Goal: Task Accomplishment & Management: Manage account settings

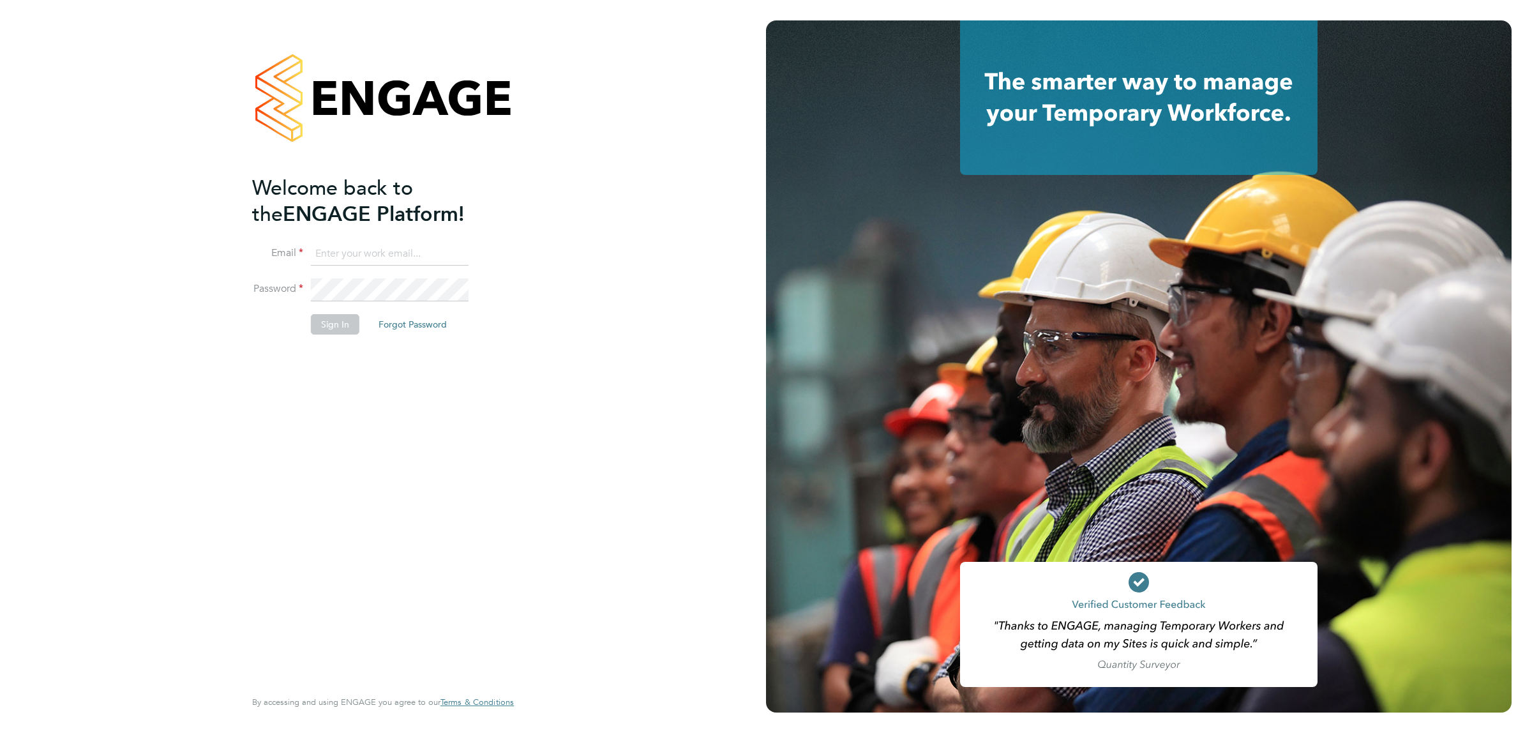
type input "[EMAIL_ADDRESS][DOMAIN_NAME]"
click at [334, 320] on button "Sign In" at bounding box center [335, 324] width 49 height 20
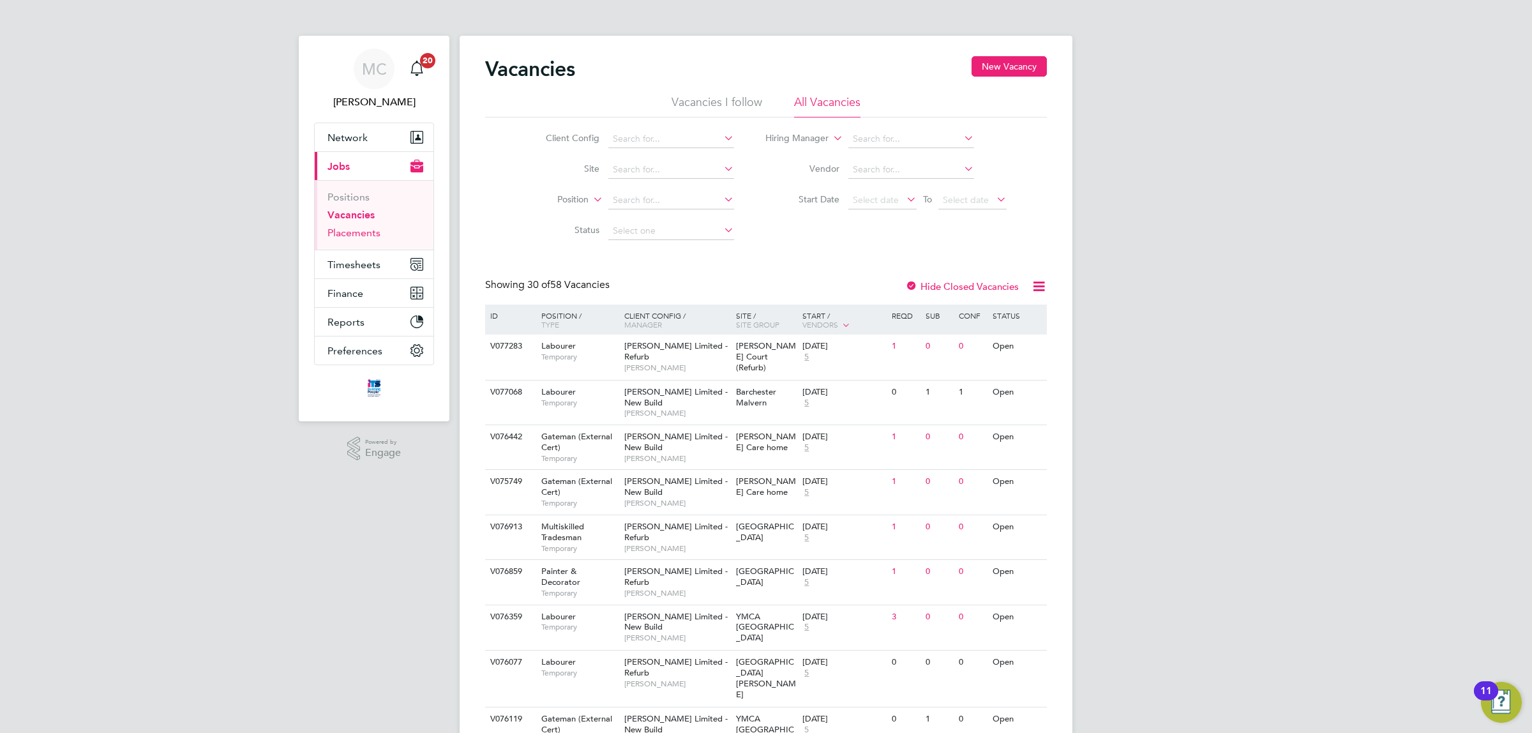
click at [352, 231] on link "Placements" at bounding box center [353, 233] width 53 height 12
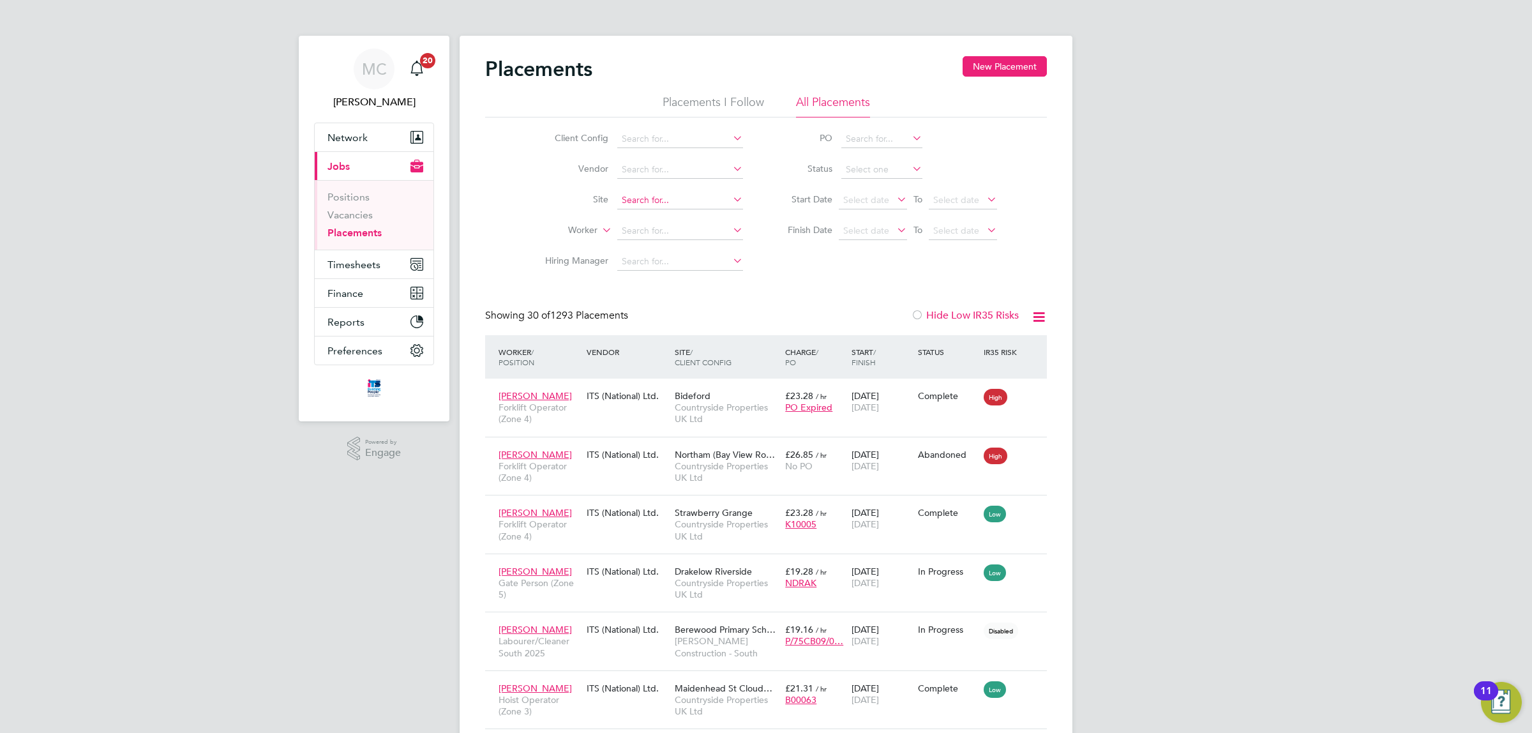
click at [671, 195] on input at bounding box center [680, 201] width 126 height 18
click at [667, 213] on li "Longr ock (Morva Beach)" at bounding box center [691, 217] width 148 height 17
type input "Longrock ([GEOGRAPHIC_DATA])"
click at [697, 98] on li "Placements I Follow" at bounding box center [713, 105] width 101 height 23
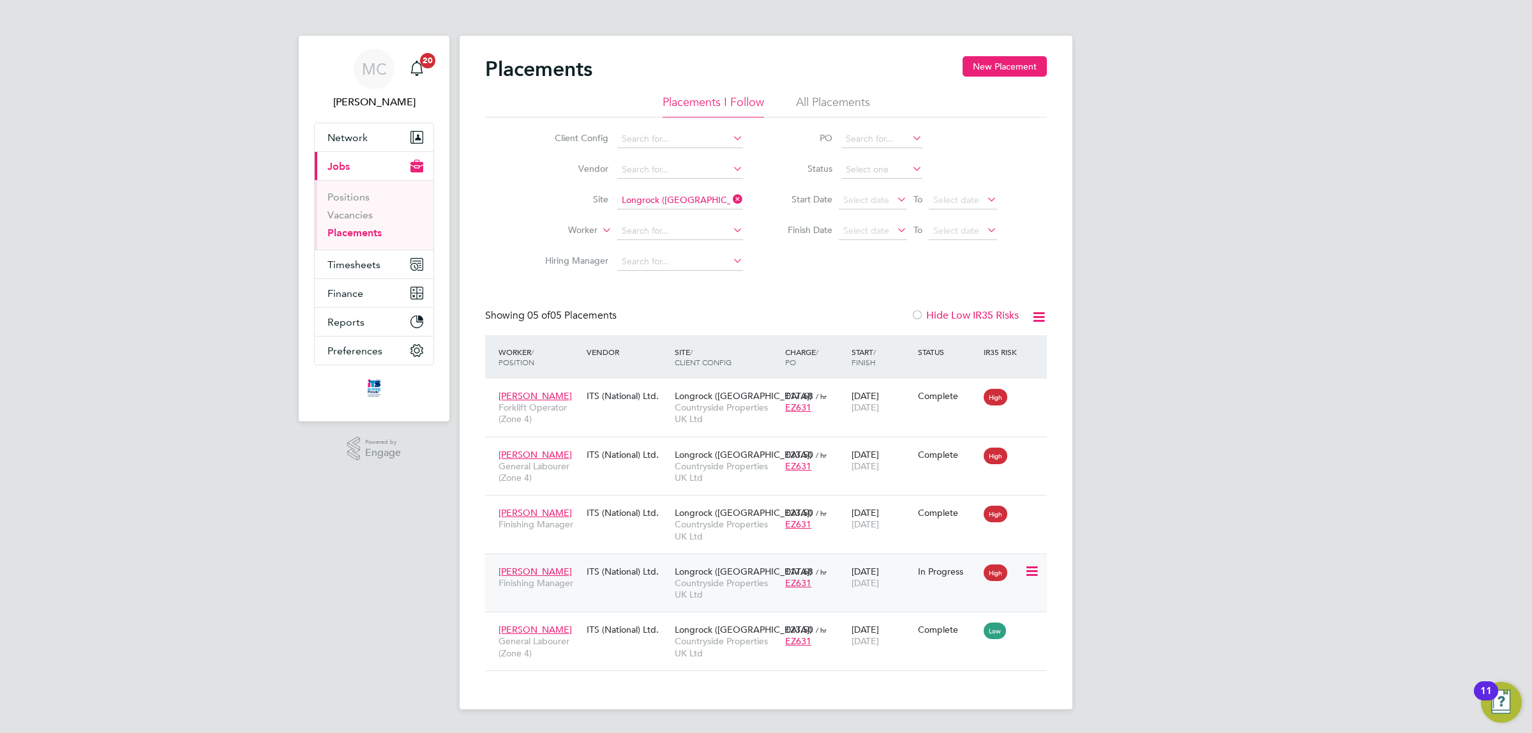
click at [709, 573] on span "Longrock ([GEOGRAPHIC_DATA])" at bounding box center [743, 571] width 137 height 11
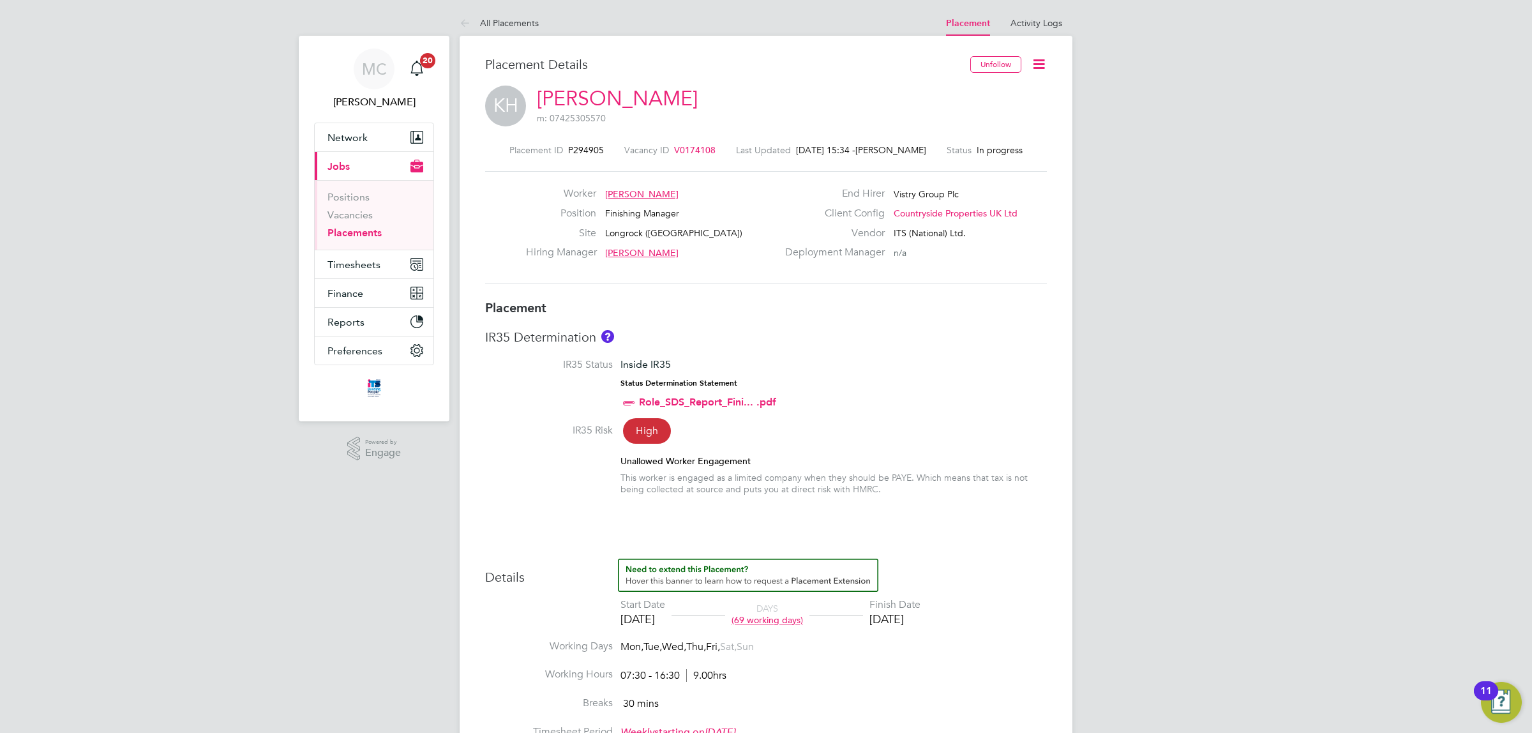
click at [1034, 58] on icon at bounding box center [1039, 64] width 16 height 16
click at [1003, 109] on li "Timesheet Settings" at bounding box center [998, 112] width 94 height 18
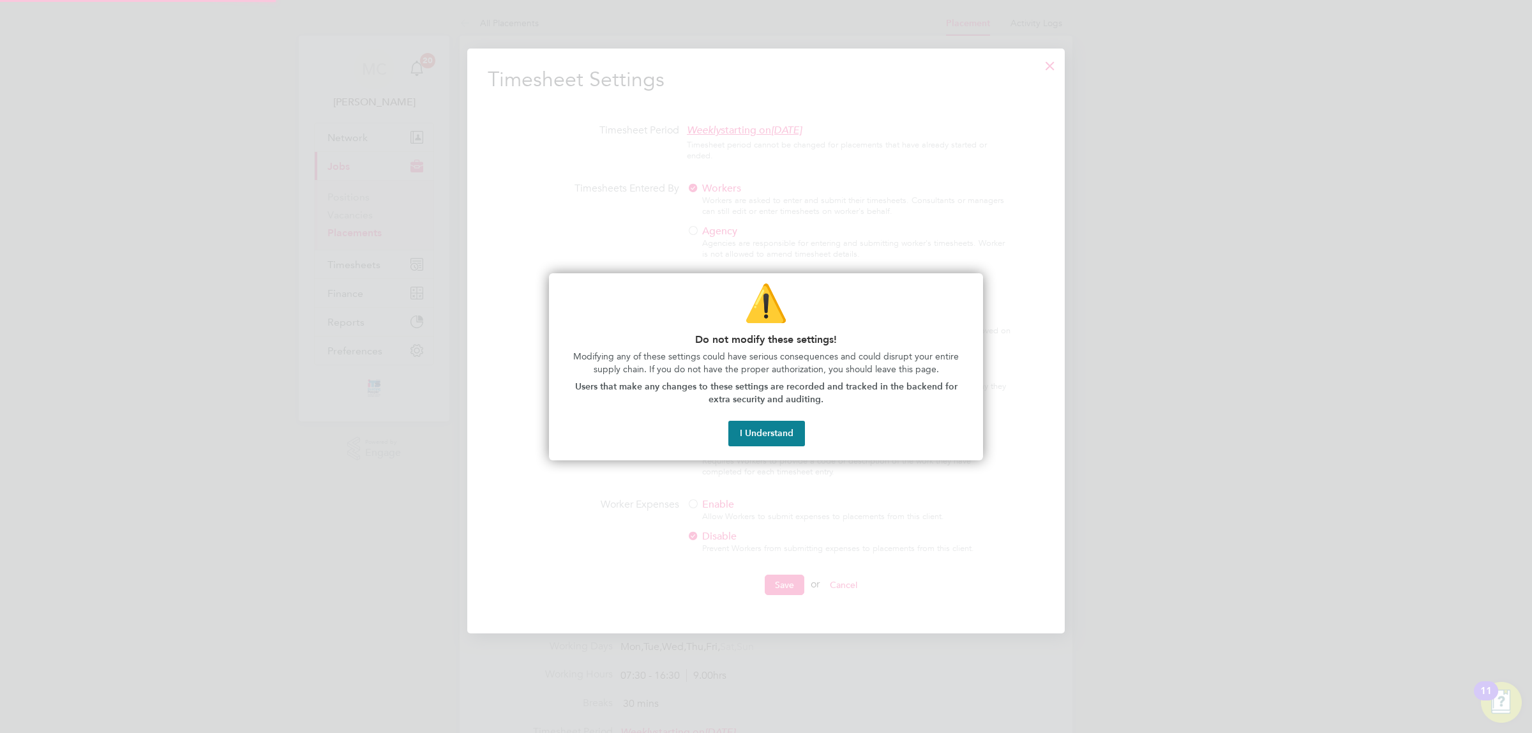
scroll to position [6, 6]
click at [752, 426] on button "I Understand" at bounding box center [766, 434] width 77 height 26
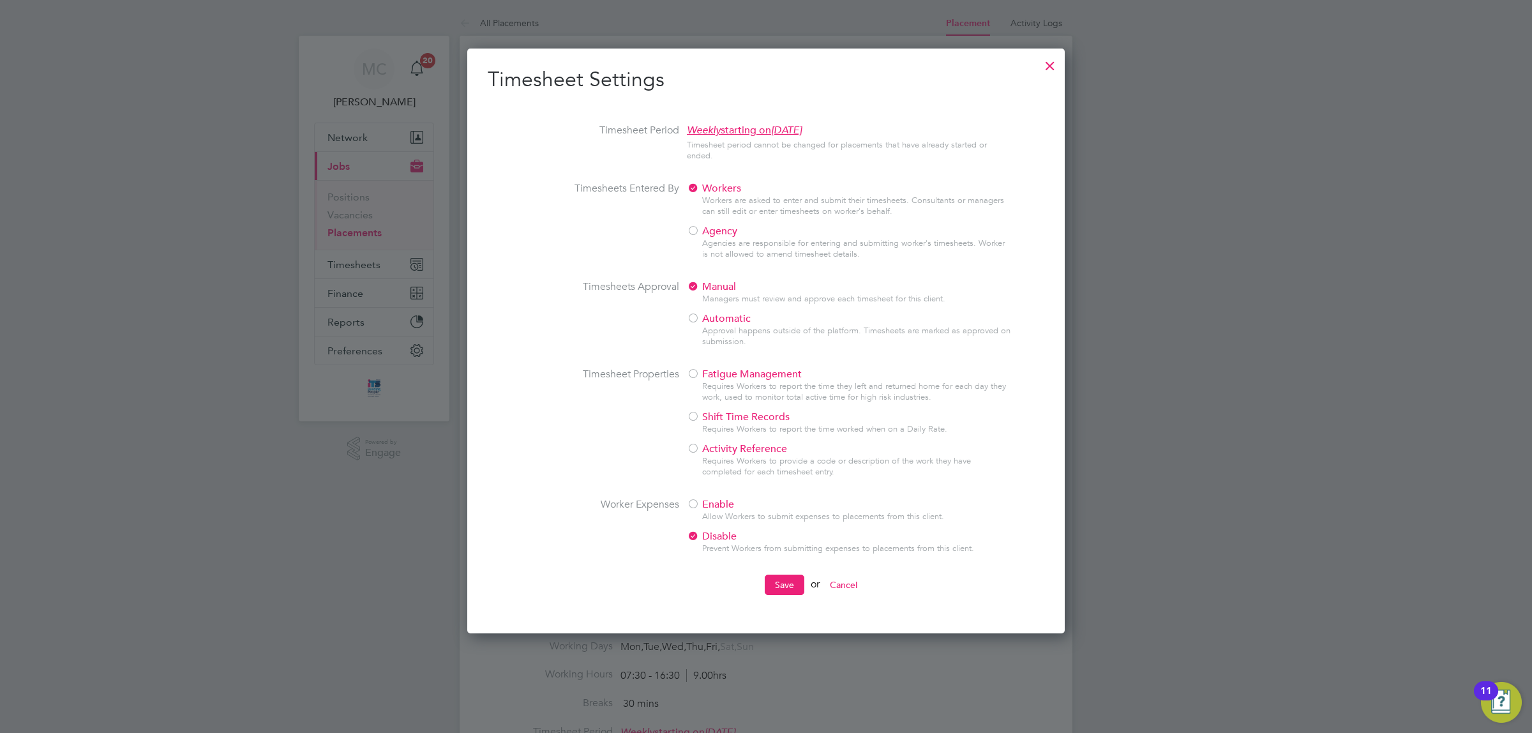
click at [1055, 66] on div at bounding box center [1050, 62] width 23 height 23
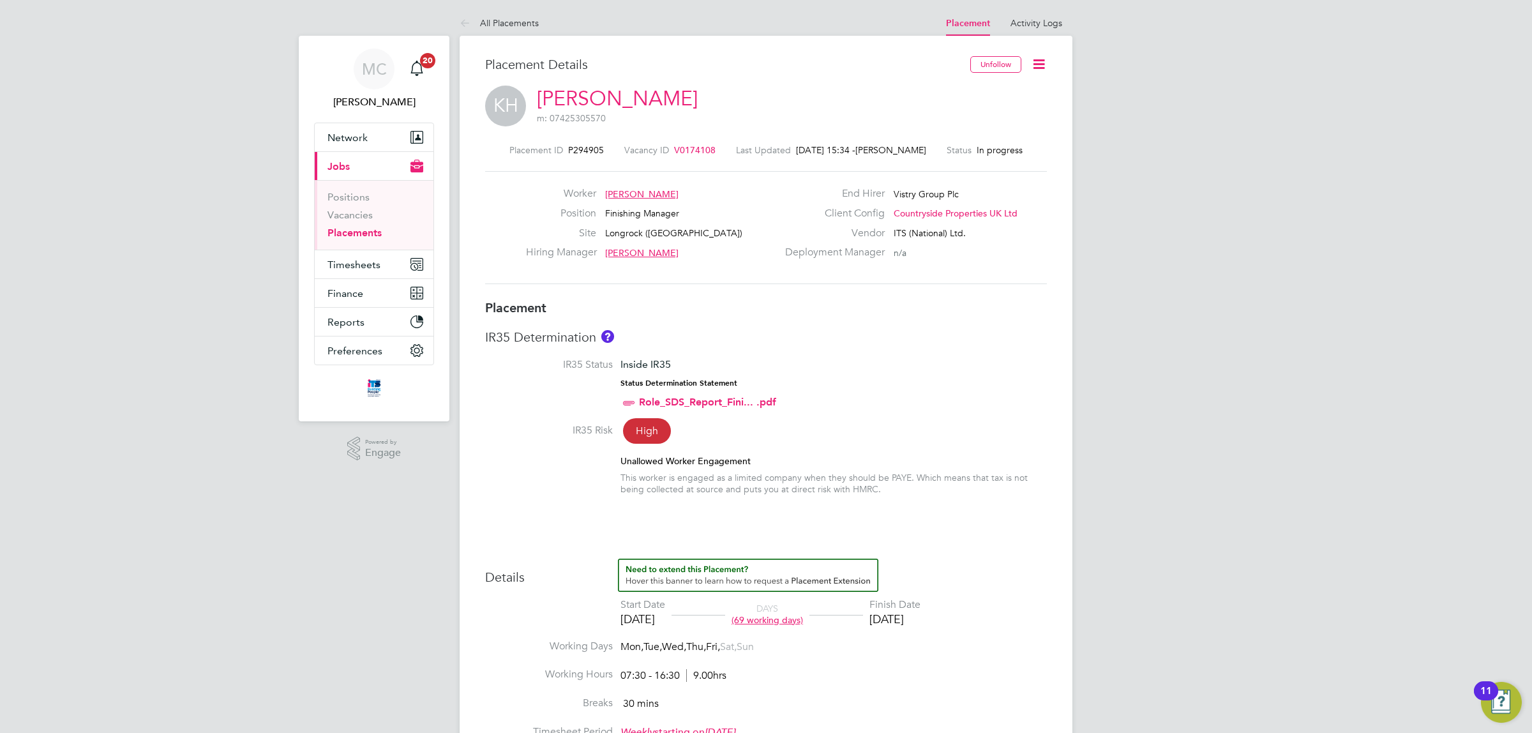
click at [1044, 59] on icon at bounding box center [1039, 64] width 16 height 16
click at [994, 91] on li "Edit Placement e" at bounding box center [998, 95] width 94 height 18
type input "[PERSON_NAME]"
type input "[DATE]"
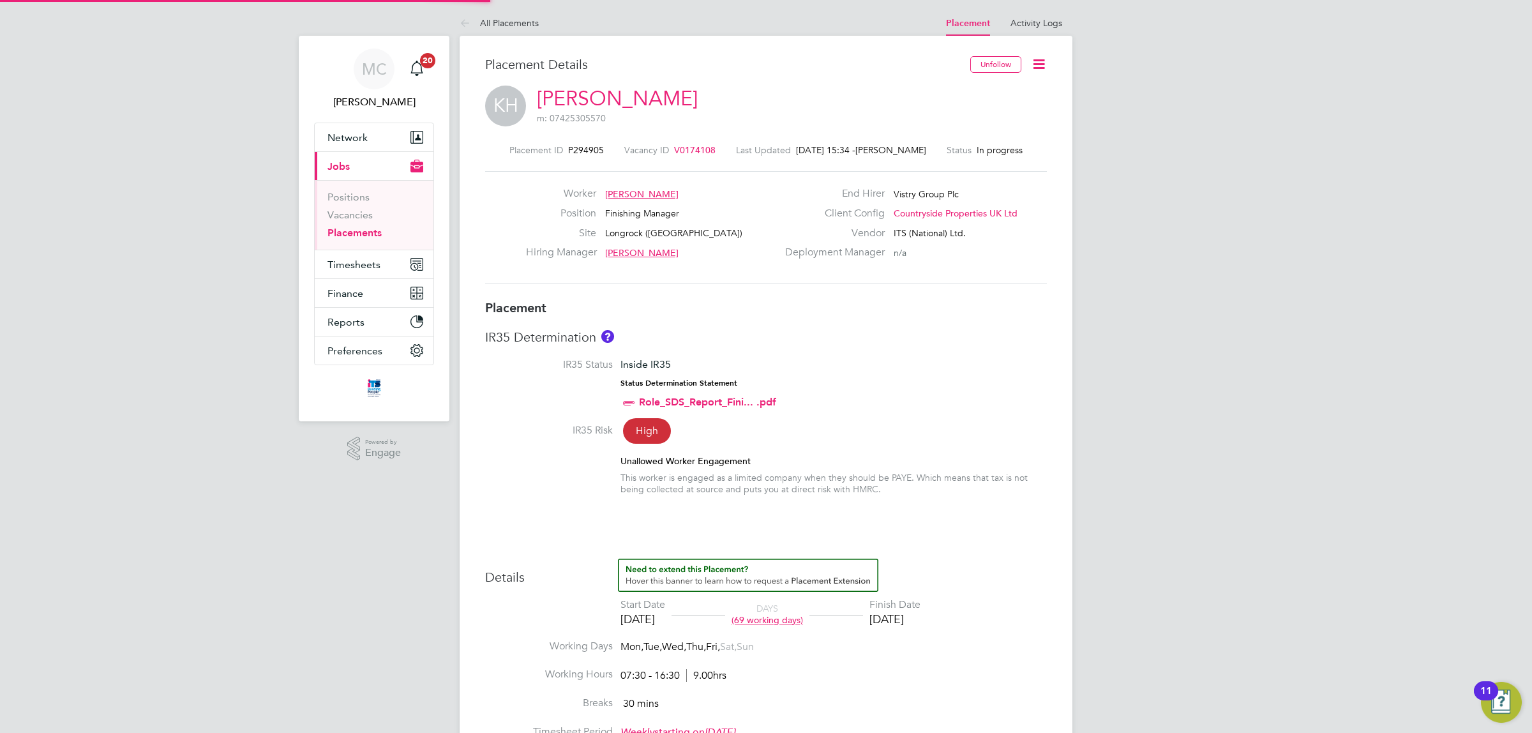
type input "[DATE]"
type input "07:30"
type input "16:30"
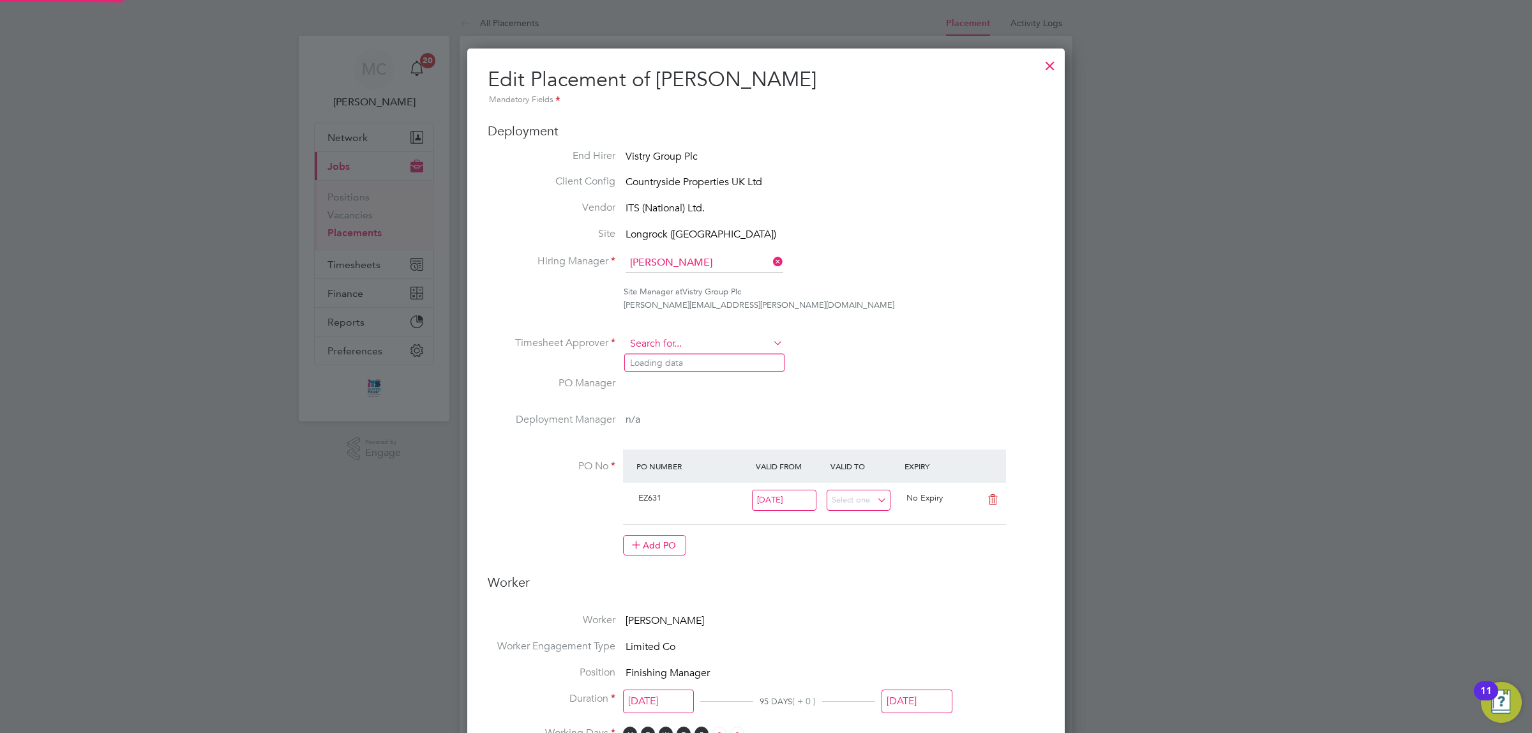
click at [678, 340] on input at bounding box center [705, 343] width 158 height 19
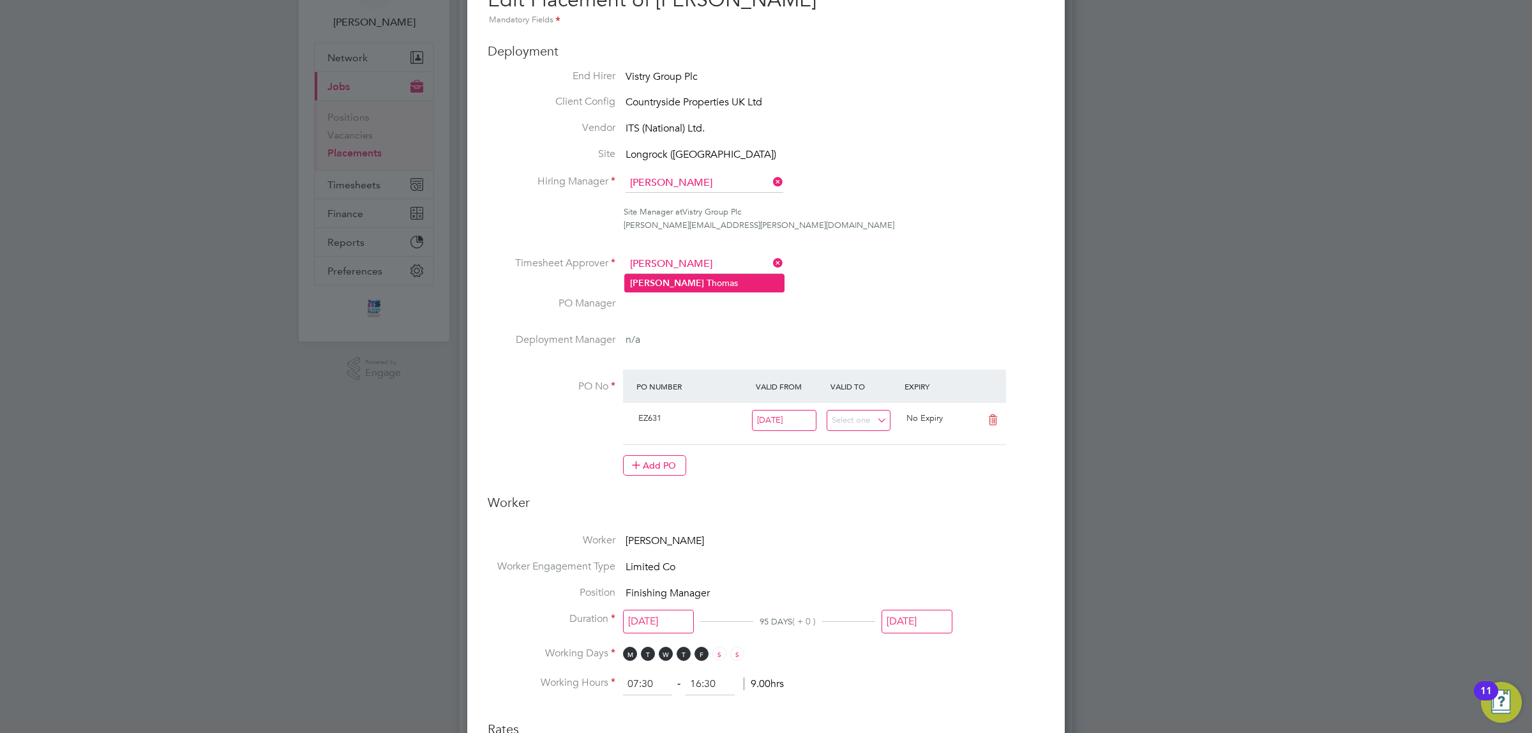
click at [678, 282] on li "[PERSON_NAME]" at bounding box center [704, 282] width 159 height 17
type input "[PERSON_NAME]"
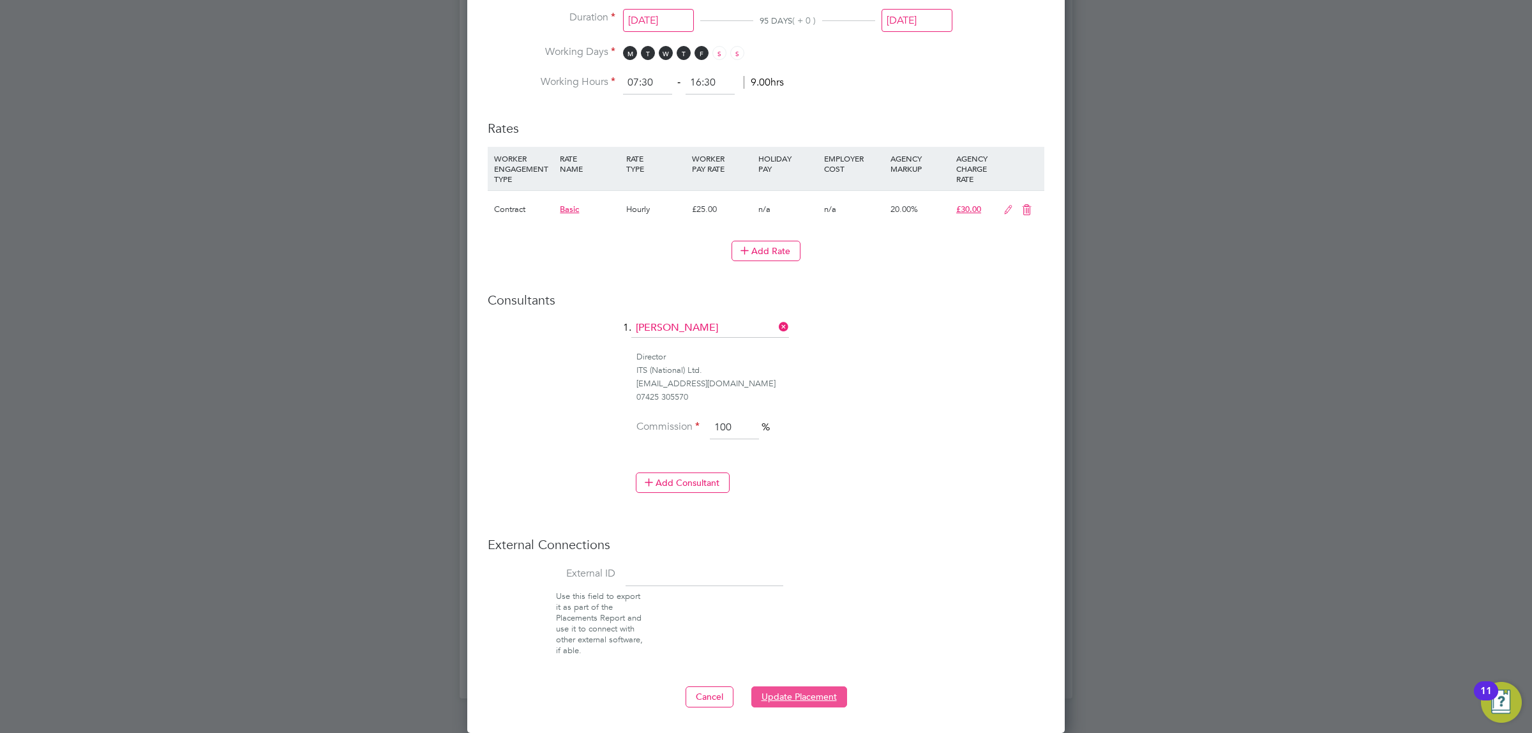
click at [809, 694] on button "Update Placement" at bounding box center [799, 696] width 96 height 20
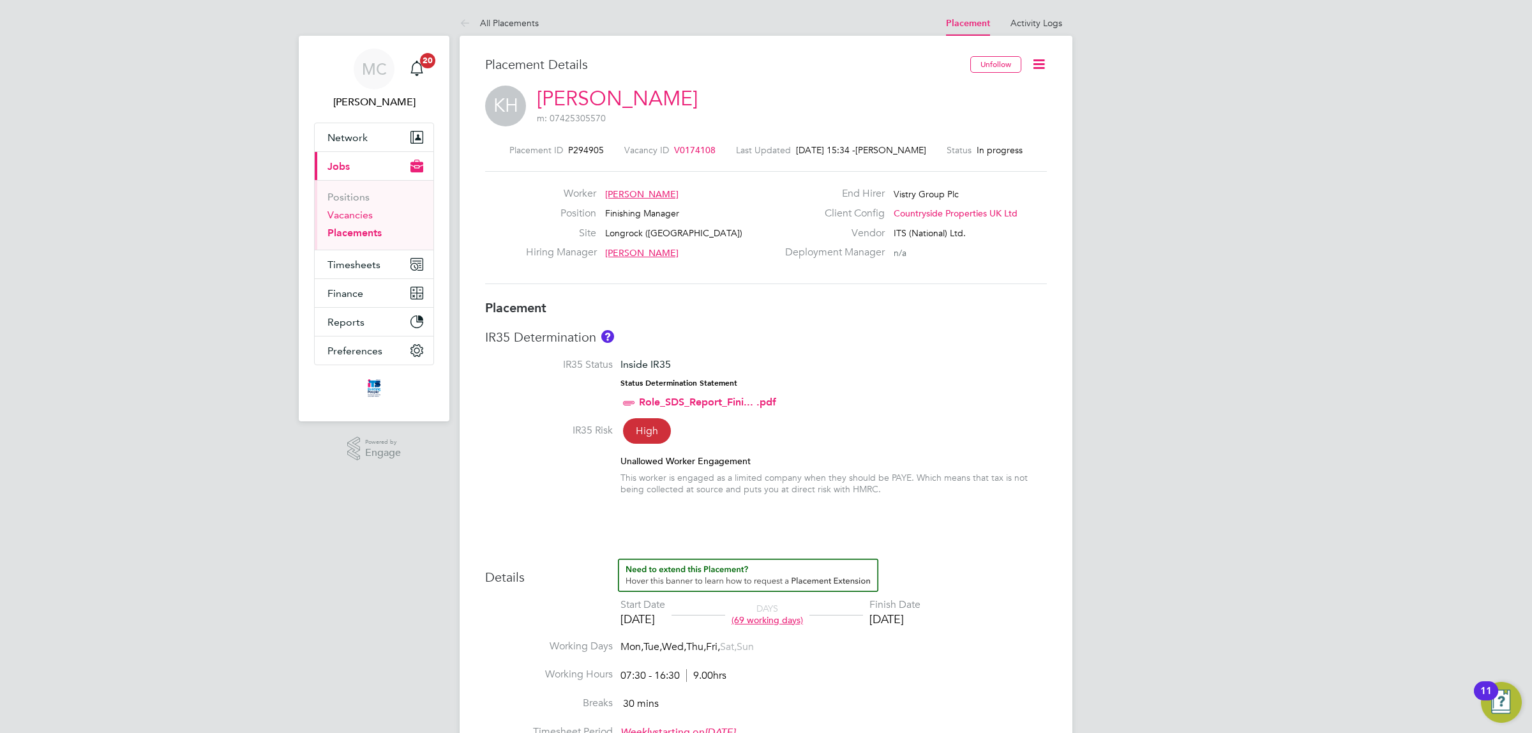
click at [351, 211] on link "Vacancies" at bounding box center [349, 215] width 45 height 12
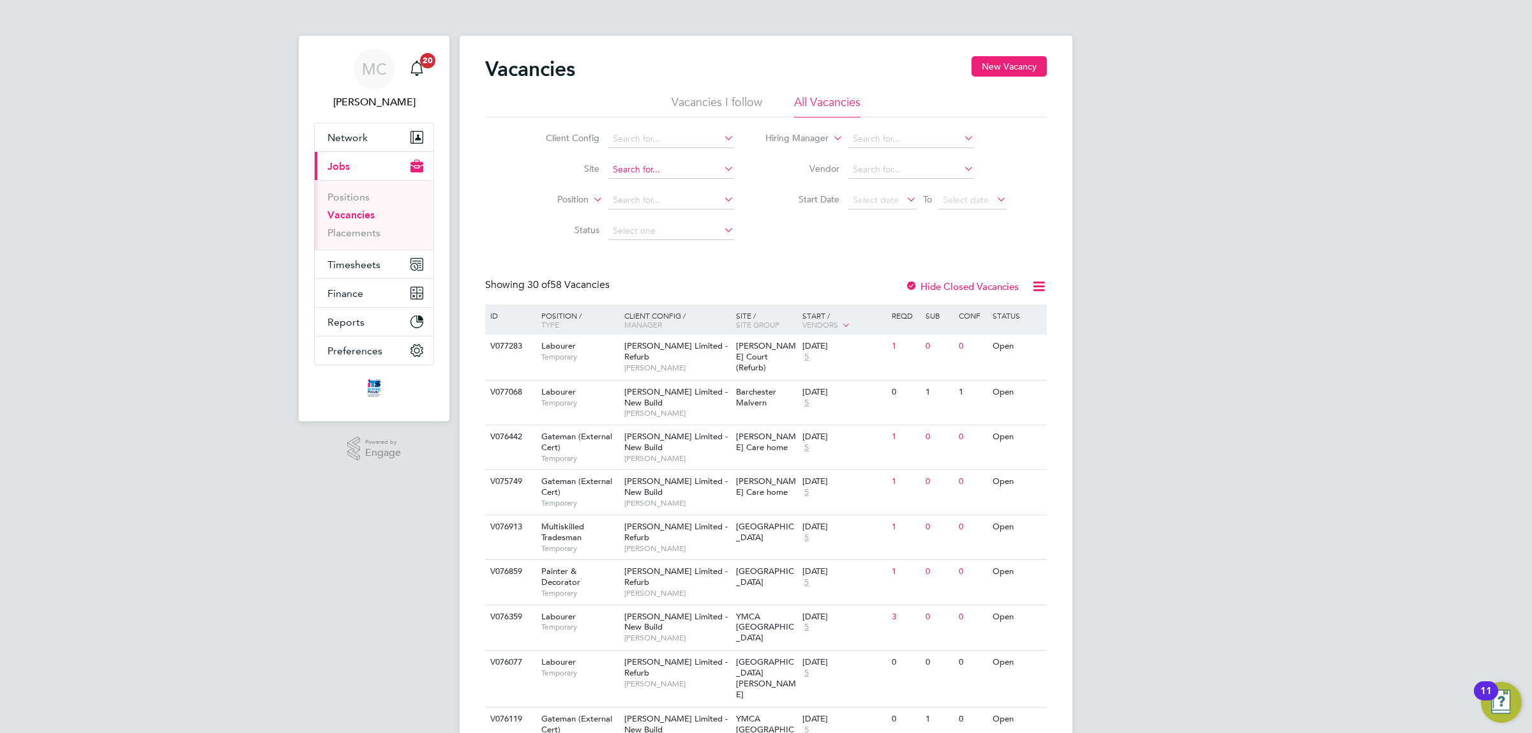
click at [675, 170] on input at bounding box center [671, 170] width 126 height 18
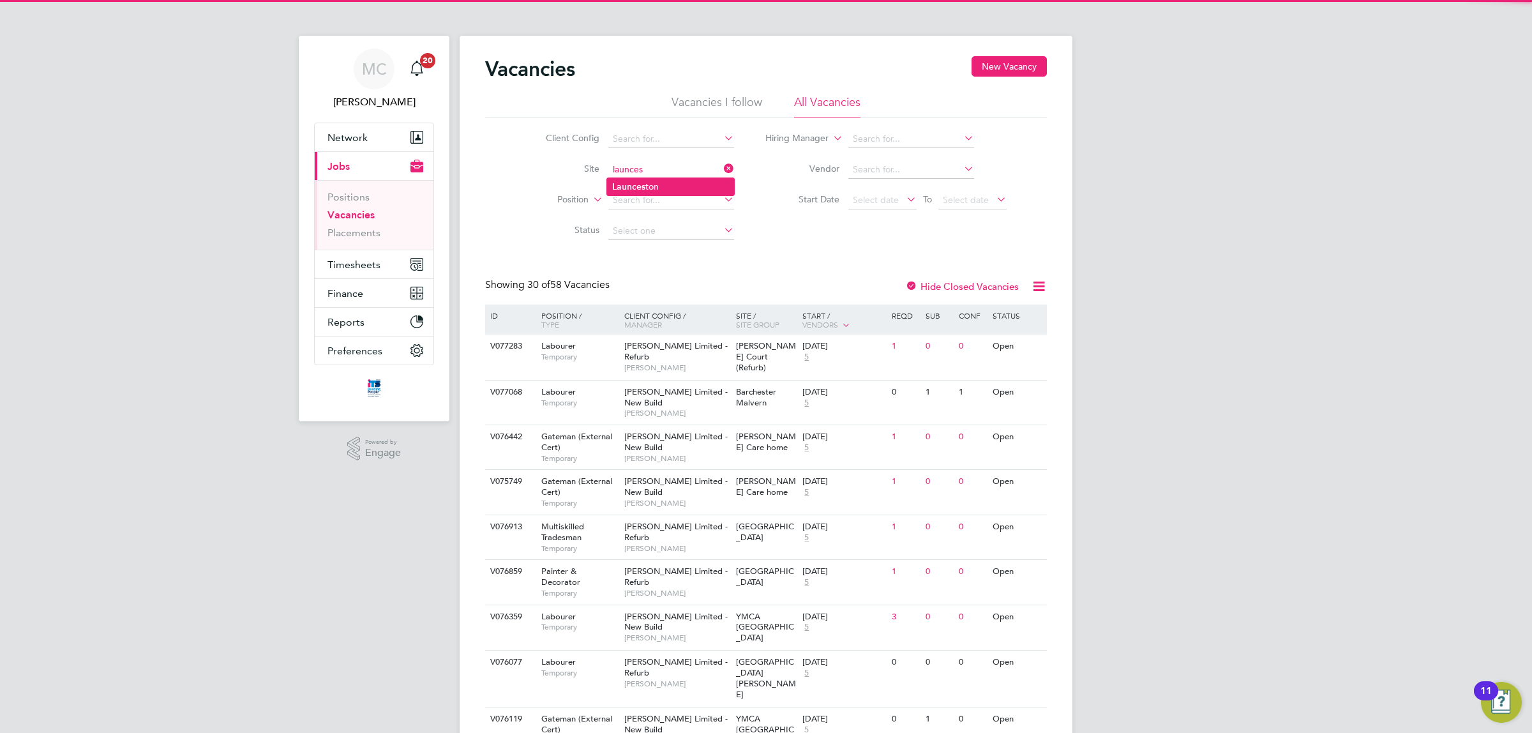
click at [668, 181] on li "Launces ton" at bounding box center [670, 186] width 127 height 17
type input "Launceston"
